Goal: Information Seeking & Learning: Learn about a topic

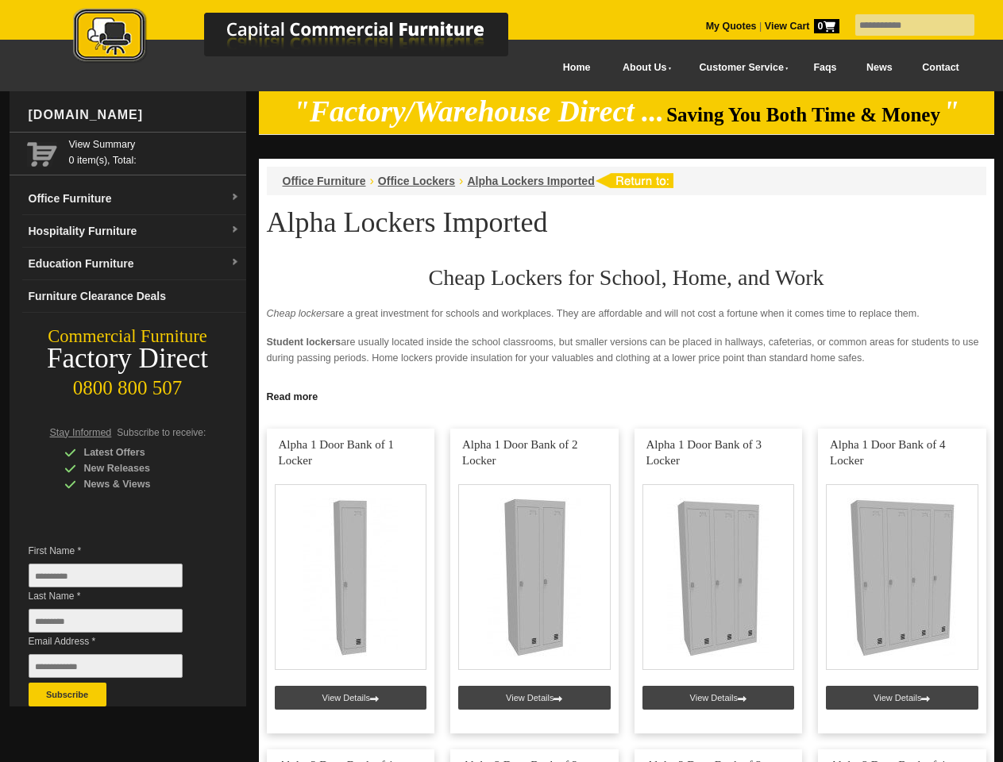
click at [905, 25] on input "text" at bounding box center [914, 24] width 119 height 21
click at [118, 625] on input "Last Name *" at bounding box center [106, 621] width 154 height 24
click at [68, 695] on button "Subscribe" at bounding box center [68, 695] width 78 height 24
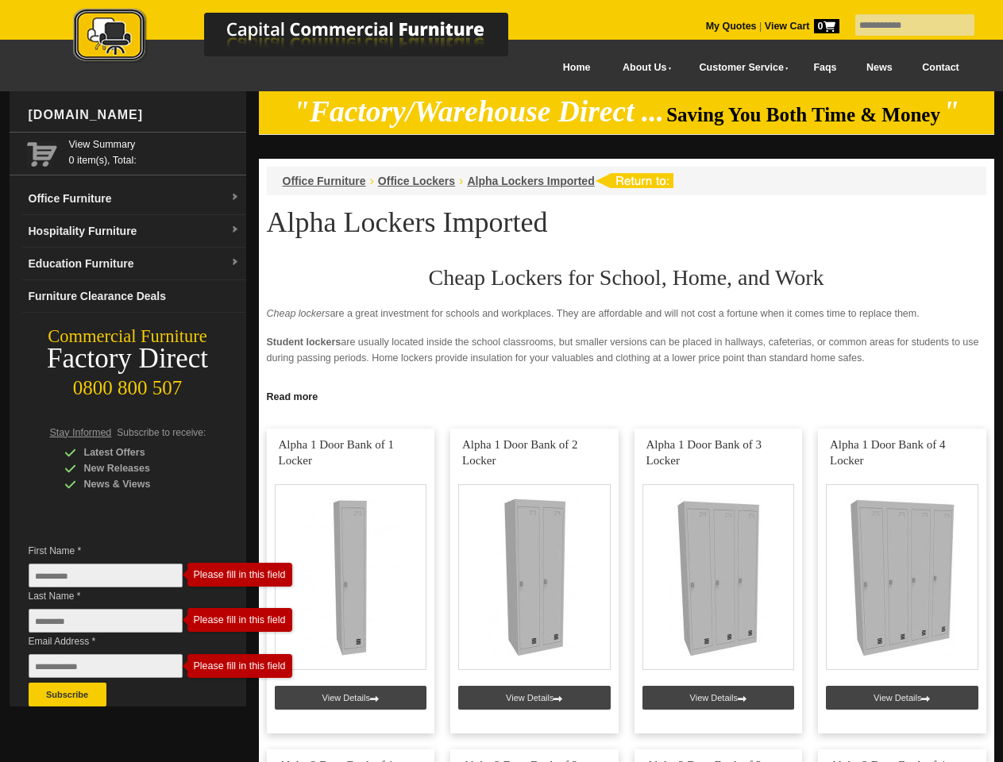
click at [627, 395] on link "Read more" at bounding box center [626, 395] width 735 height 20
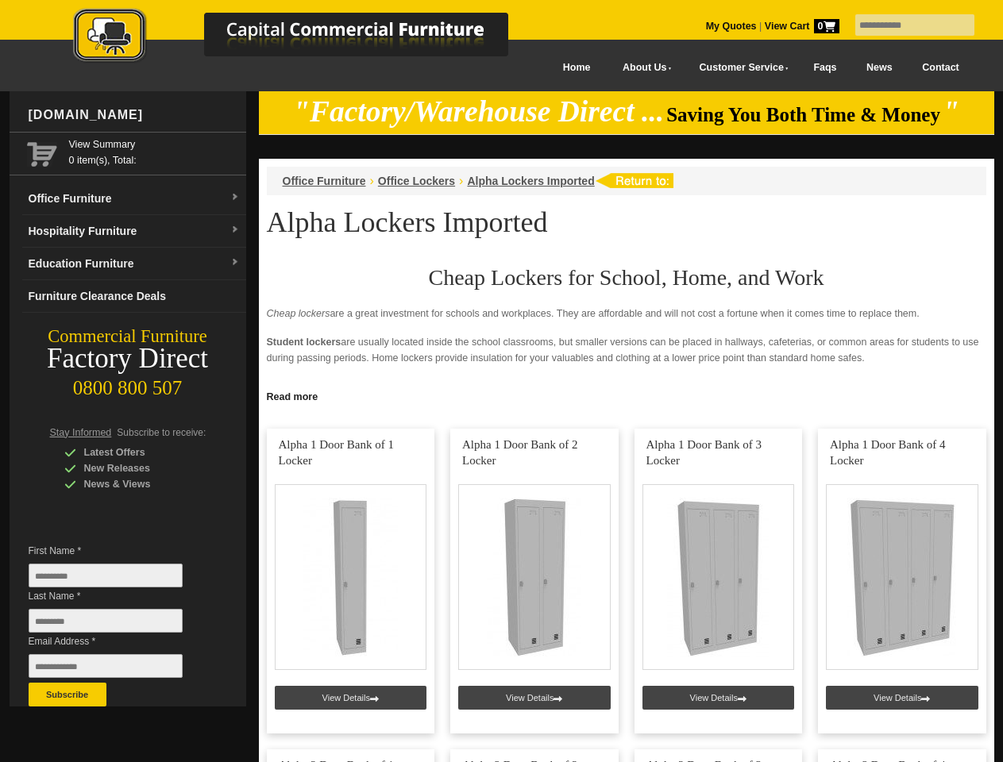
click at [905, 25] on input "text" at bounding box center [914, 24] width 119 height 21
click at [118, 625] on input "Last Name *" at bounding box center [106, 621] width 154 height 24
click at [68, 695] on button "Subscribe" at bounding box center [68, 695] width 78 height 24
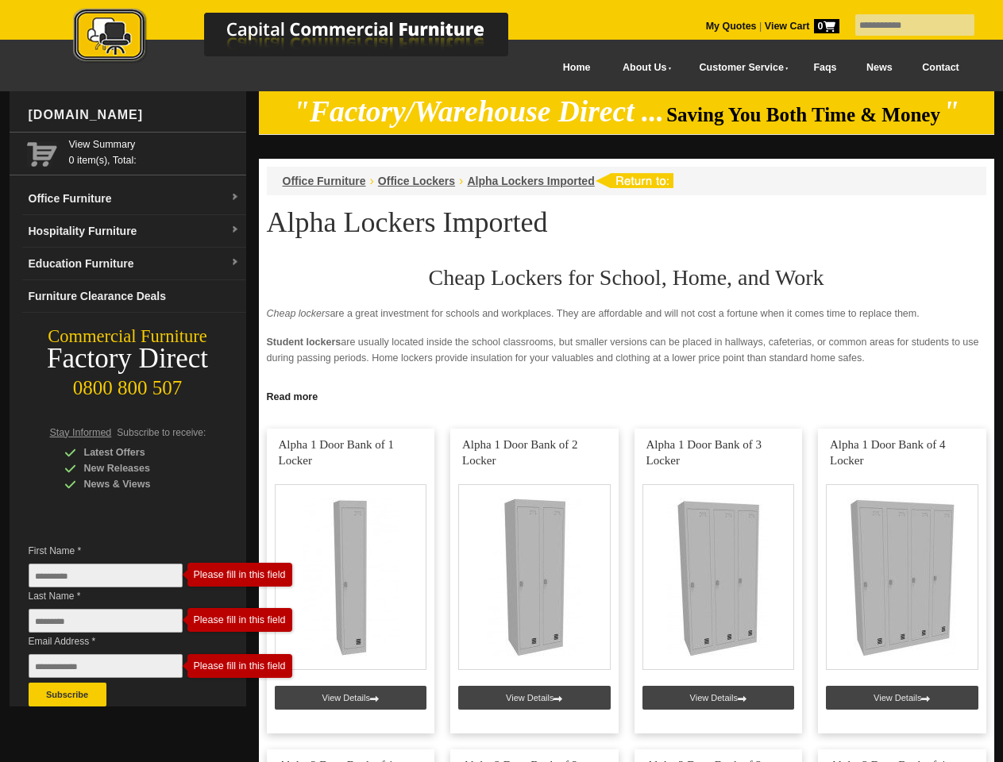
click at [627, 395] on link "Read more" at bounding box center [626, 395] width 735 height 20
